Goal: Transaction & Acquisition: Purchase product/service

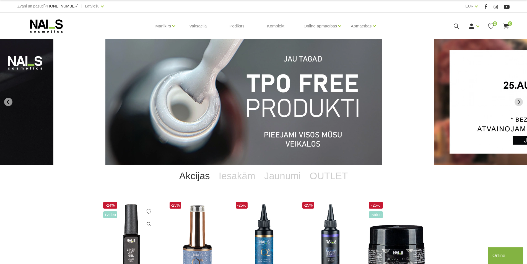
scroll to position [111, 0]
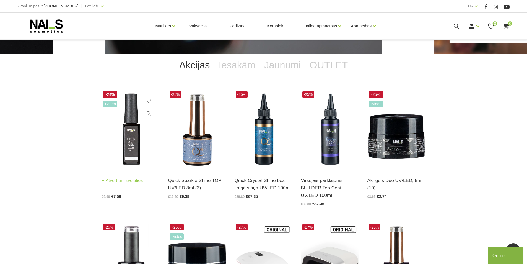
click at [133, 142] on img at bounding box center [131, 130] width 58 height 80
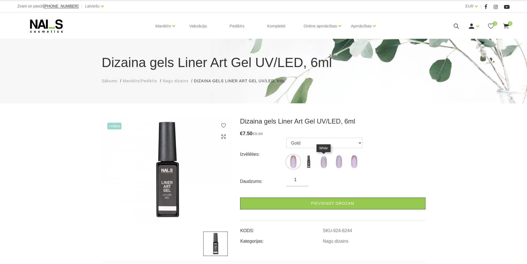
click at [324, 164] on img at bounding box center [324, 162] width 14 height 14
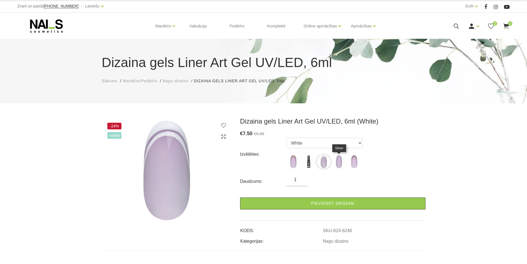
click at [341, 165] on img at bounding box center [339, 162] width 14 height 14
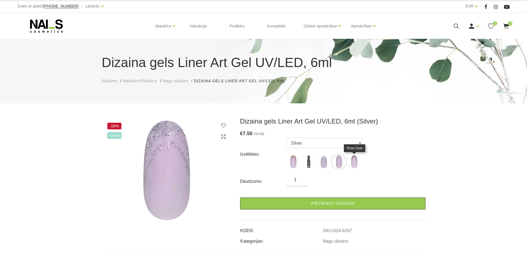
click at [354, 165] on img at bounding box center [354, 162] width 14 height 14
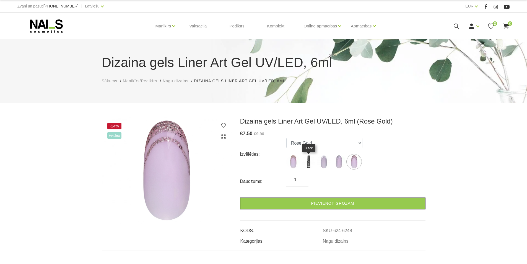
click at [306, 160] on img at bounding box center [309, 162] width 14 height 14
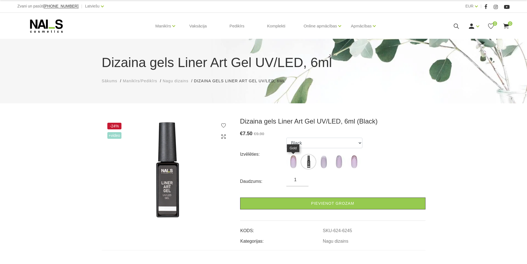
click at [294, 159] on img at bounding box center [293, 162] width 14 height 14
select select "6244"
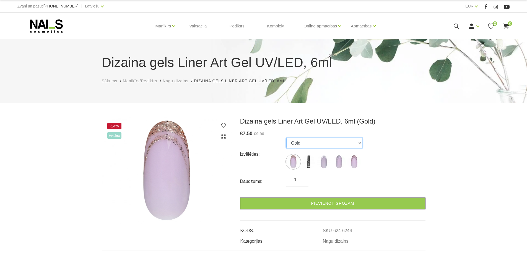
click at [357, 143] on select "Gold Black White Silver Rose Gold" at bounding box center [324, 142] width 76 height 11
click at [357, 144] on select "Gold Black White Silver Rose Gold" at bounding box center [324, 142] width 76 height 11
click at [269, 141] on div "Izvēlēties: Gold Black White Silver Rose Gold" at bounding box center [332, 153] width 185 height 33
click at [457, 23] on icon at bounding box center [456, 26] width 7 height 7
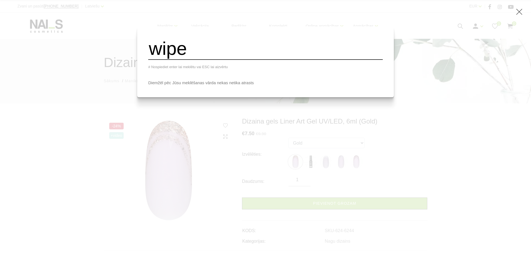
type input "wipe"
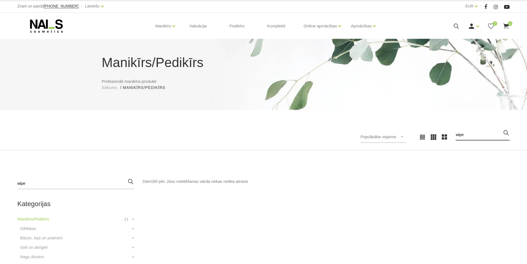
click at [471, 134] on input "wipe" at bounding box center [483, 134] width 54 height 11
type input "w"
click at [98, 121] on div "Manikīrs/Pedikīrs Profesionāli manikīra produkti Sākums Manikīrs/Pedikīrs Manik…" at bounding box center [263, 94] width 527 height 111
drag, startPoint x: 168, startPoint y: 126, endPoint x: 279, endPoint y: 122, distance: 111.8
click at [170, 126] on div "Populārākie vispirms Jaunumi Lētākais vispirms Dārgākais vispirms Populārākie v…" at bounding box center [263, 137] width 527 height 27
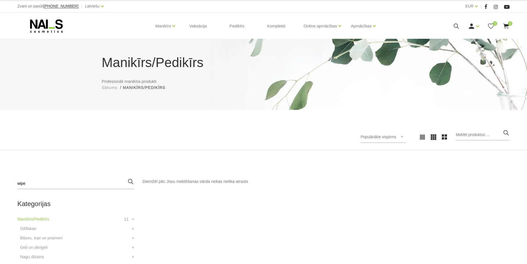
click at [323, 122] on div "Manikīrs/Pedikīrs Profesionāli manikīra produkti Sākums Manikīrs/Pedikīrs Manik…" at bounding box center [263, 94] width 527 height 111
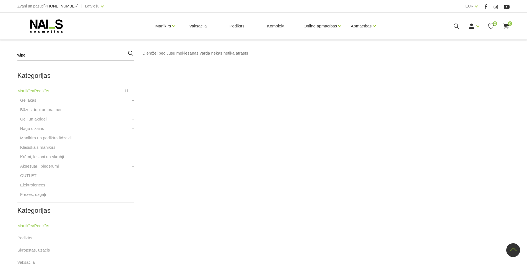
scroll to position [294, 0]
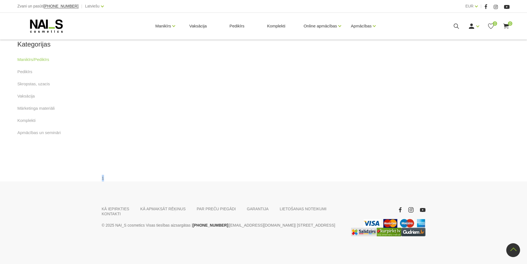
drag, startPoint x: 105, startPoint y: 175, endPoint x: 117, endPoint y: 177, distance: 12.6
click at [117, 177] on div "1" at bounding box center [264, 178] width 332 height 7
click at [121, 179] on div "1" at bounding box center [264, 178] width 332 height 7
drag, startPoint x: 134, startPoint y: 179, endPoint x: 72, endPoint y: 175, distance: 62.1
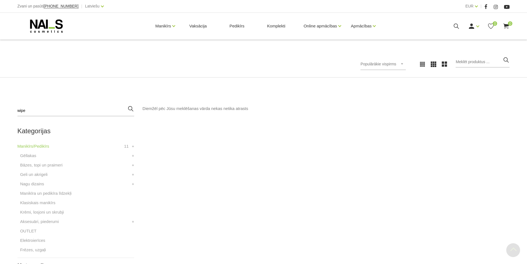
scroll to position [17, 0]
